Goal: Information Seeking & Learning: Learn about a topic

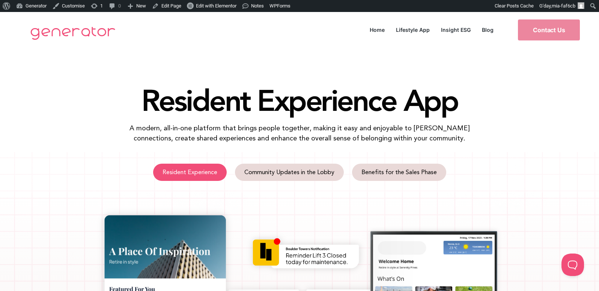
click at [212, 170] on span "Resident Experience" at bounding box center [189, 173] width 55 height 6
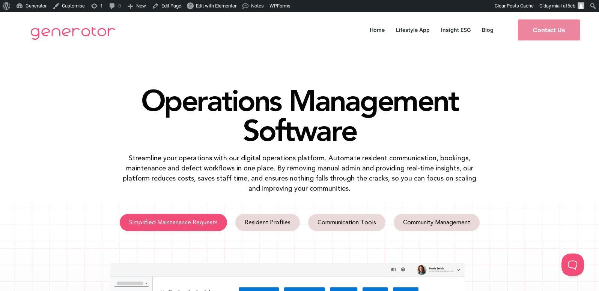
click at [197, 222] on span "Simplified Maintenance Requests" at bounding box center [173, 223] width 89 height 6
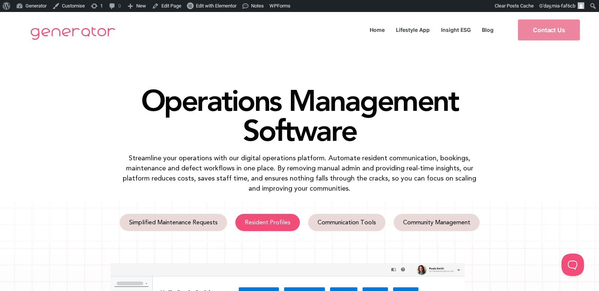
click at [270, 221] on span "Resident Profiles" at bounding box center [268, 223] width 46 height 6
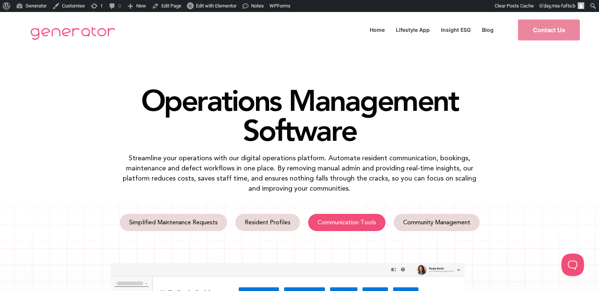
click at [353, 224] on span "Communication Tools" at bounding box center [346, 223] width 59 height 6
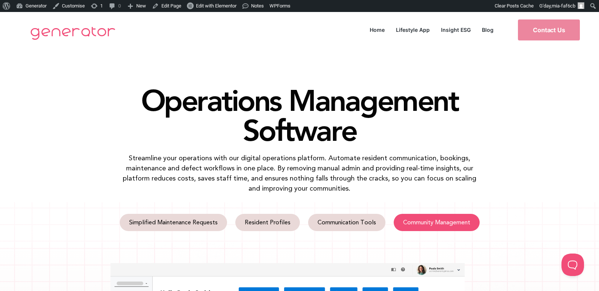
click at [422, 225] on span "Community Management" at bounding box center [436, 223] width 67 height 6
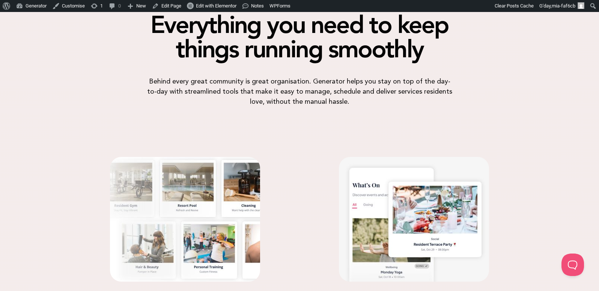
scroll to position [1610, 0]
